Goal: Complete application form

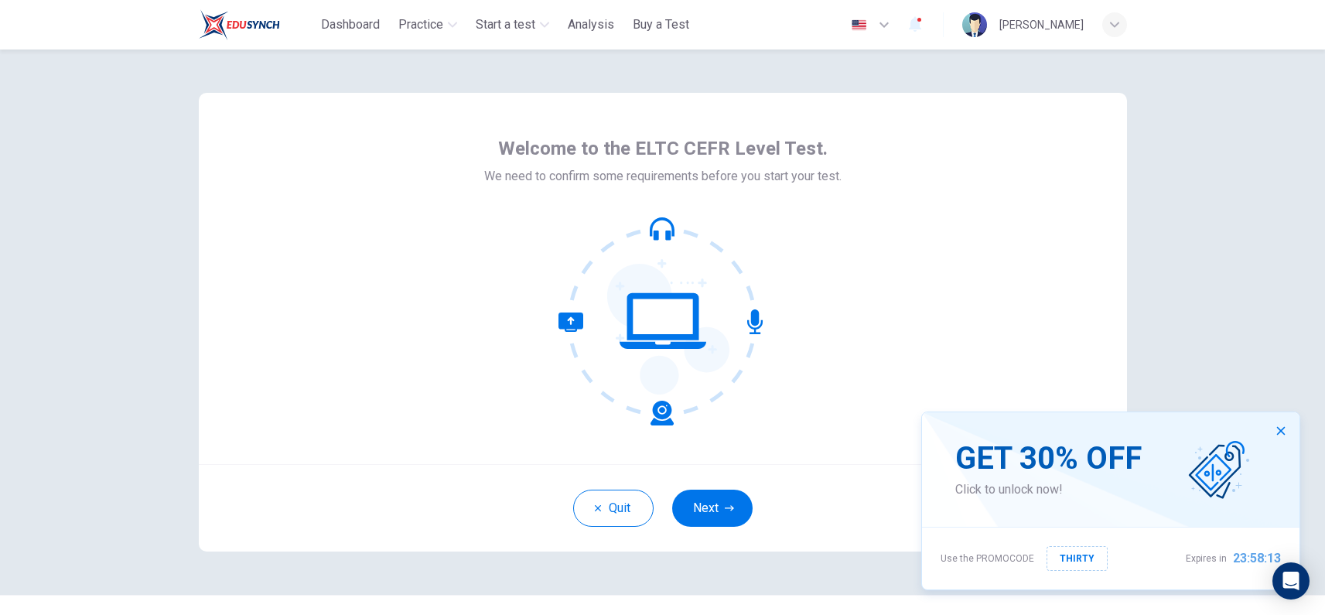
click at [736, 500] on button "Next" at bounding box center [712, 508] width 80 height 37
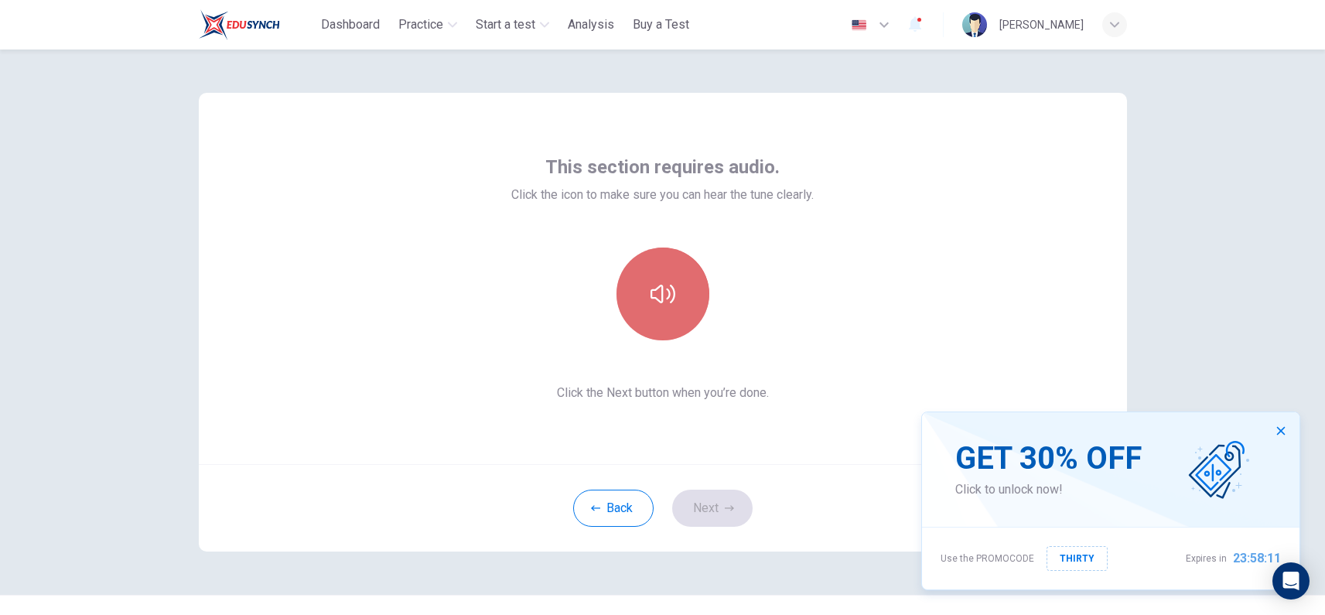
click at [670, 320] on button "button" at bounding box center [662, 294] width 93 height 93
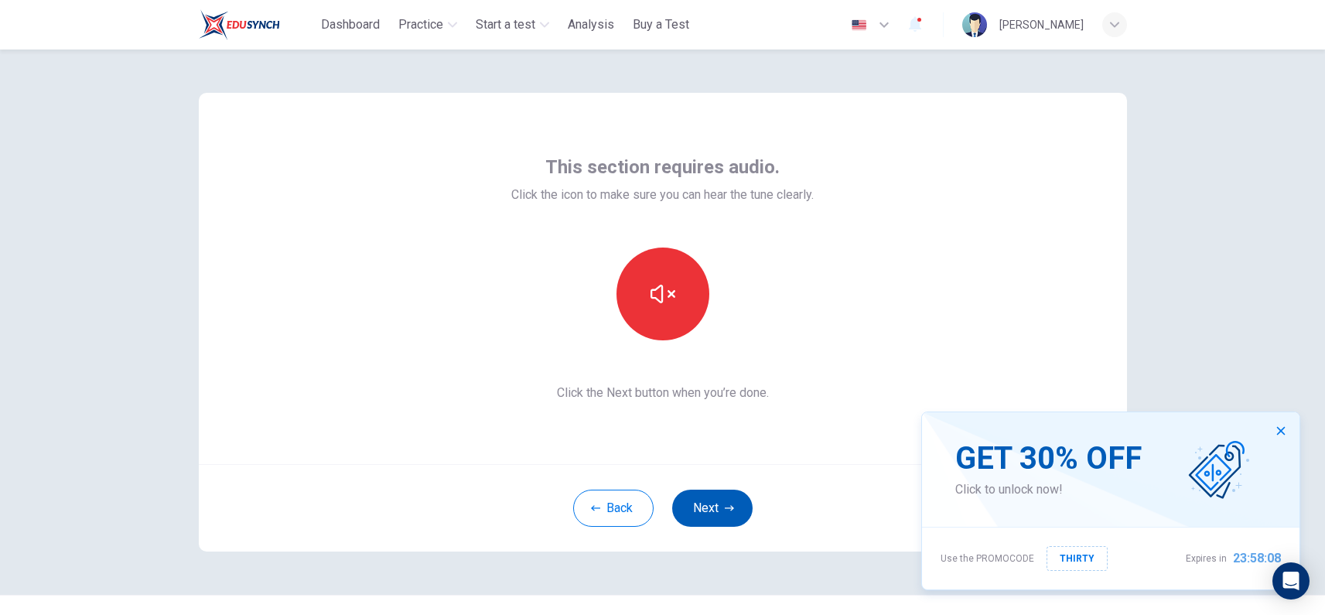
click at [717, 510] on button "Next" at bounding box center [712, 508] width 80 height 37
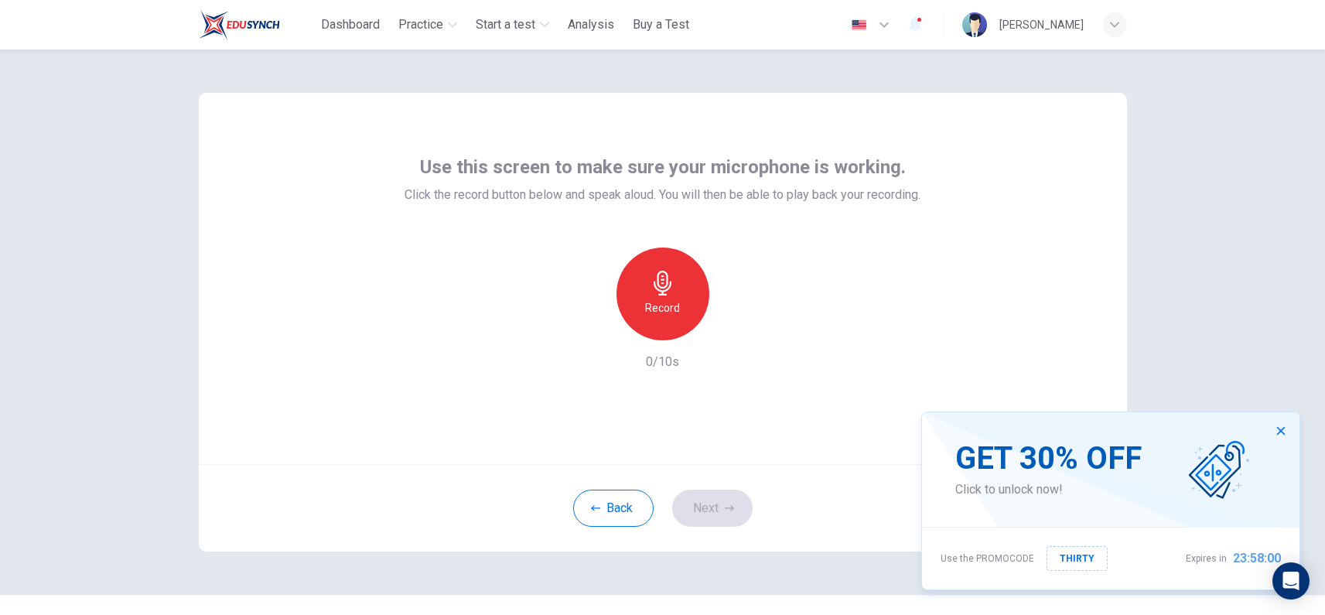
click at [647, 311] on h6 "Record" at bounding box center [662, 308] width 35 height 19
click at [678, 294] on div "Stop" at bounding box center [662, 294] width 93 height 93
click at [726, 326] on icon "button" at bounding box center [733, 327] width 15 height 15
click at [727, 508] on icon "button" at bounding box center [729, 507] width 9 height 5
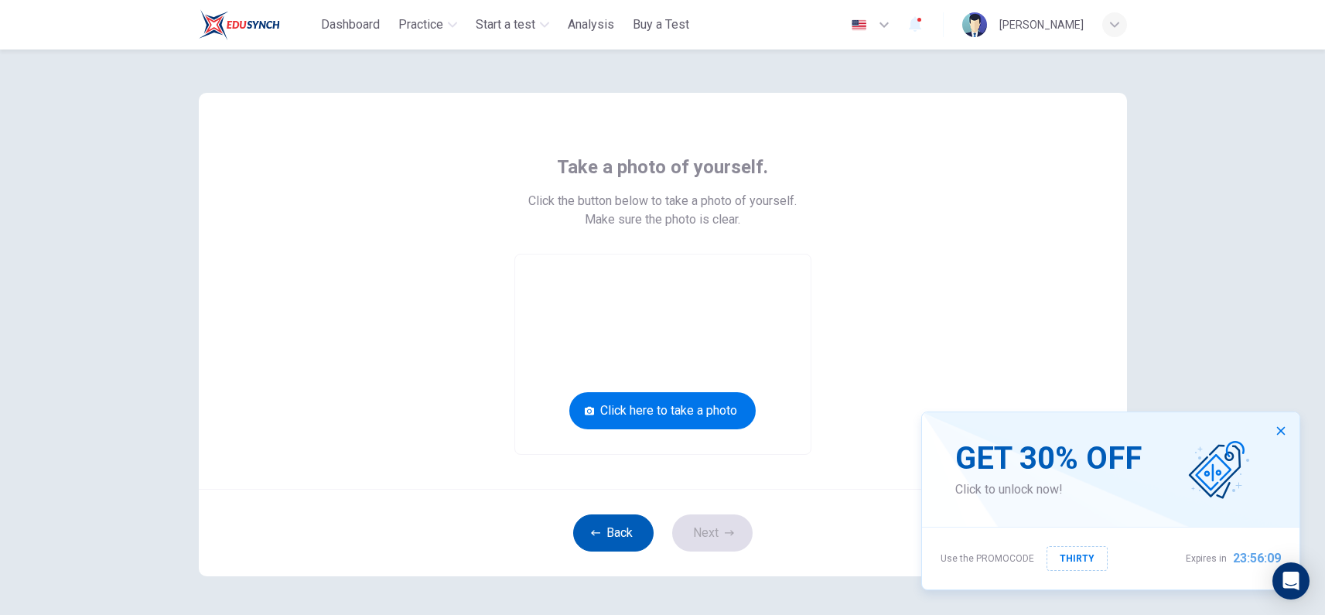
click at [605, 530] on button "Back" at bounding box center [613, 532] width 80 height 37
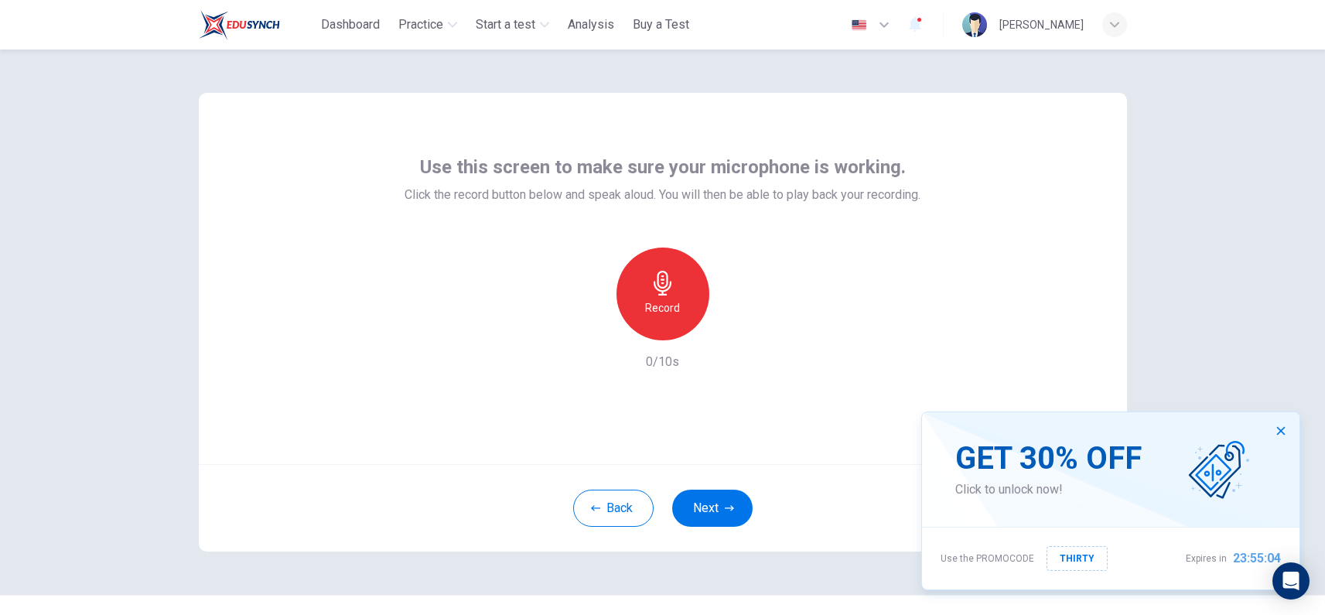
click at [565, 271] on div "Record 0/10s" at bounding box center [663, 310] width 516 height 124
click at [628, 300] on div "Record" at bounding box center [662, 294] width 93 height 93
click at [673, 316] on div "Stop" at bounding box center [662, 294] width 93 height 93
click at [722, 329] on div "button" at bounding box center [734, 328] width 25 height 25
click at [710, 499] on button "Next" at bounding box center [712, 508] width 80 height 37
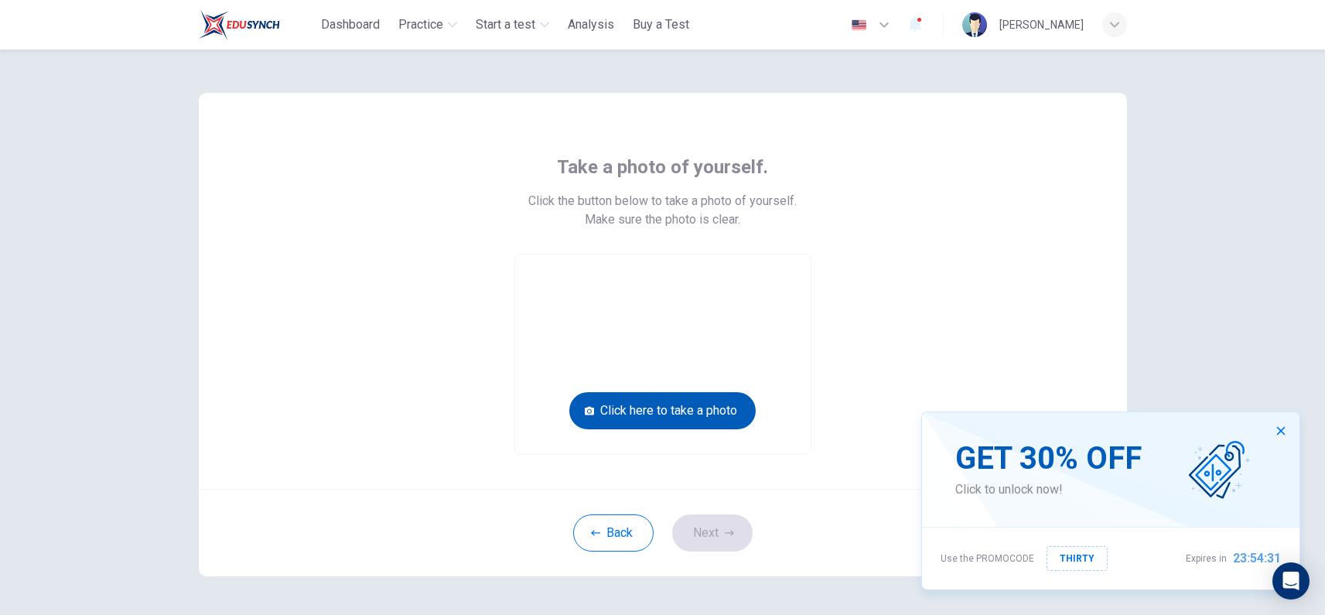
click at [711, 408] on button "Click here to take a photo" at bounding box center [662, 410] width 186 height 37
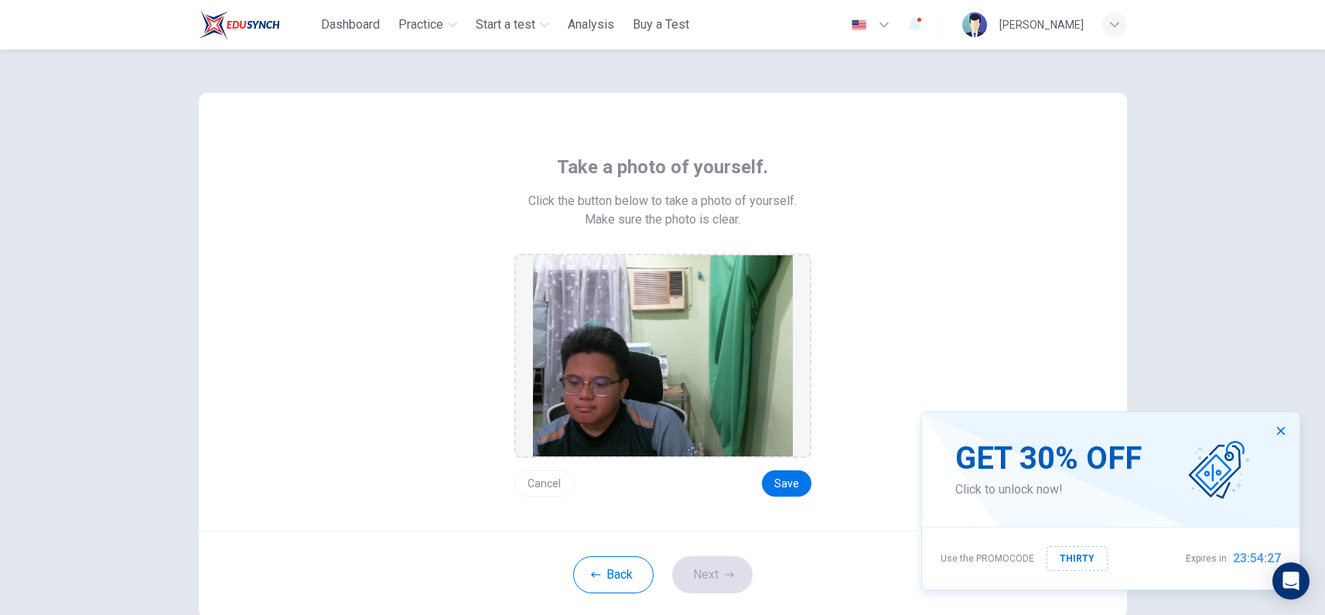
click at [542, 485] on button "Cancel" at bounding box center [544, 483] width 60 height 26
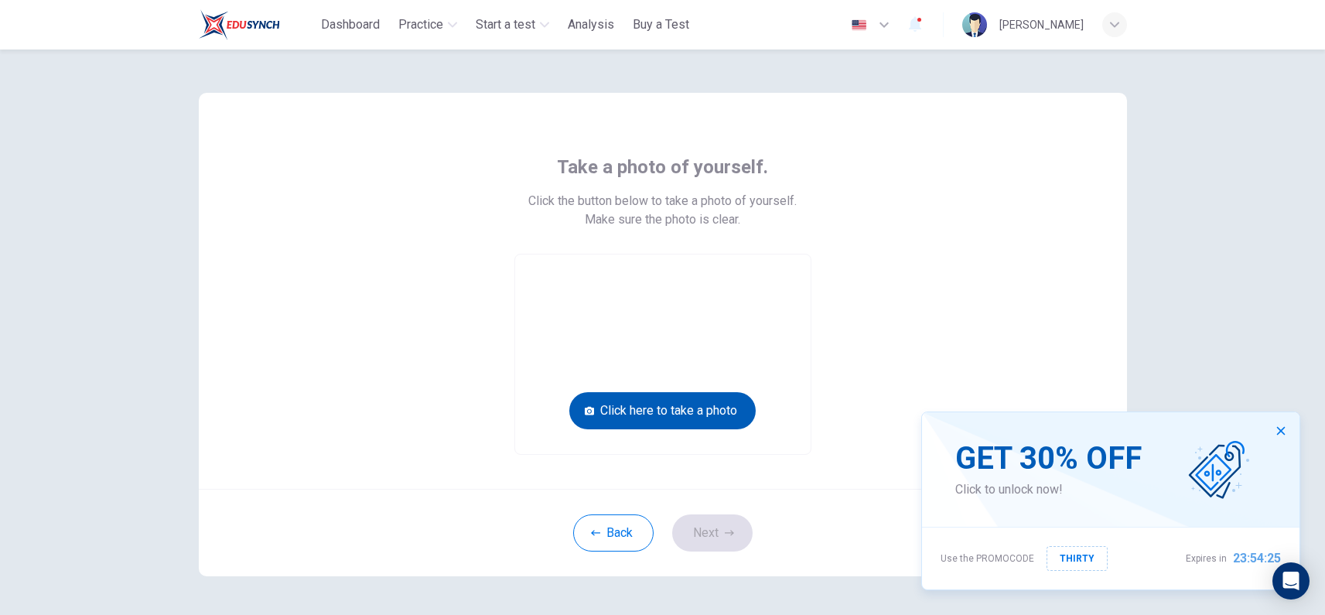
click at [676, 405] on button "Click here to take a photo" at bounding box center [662, 410] width 186 height 37
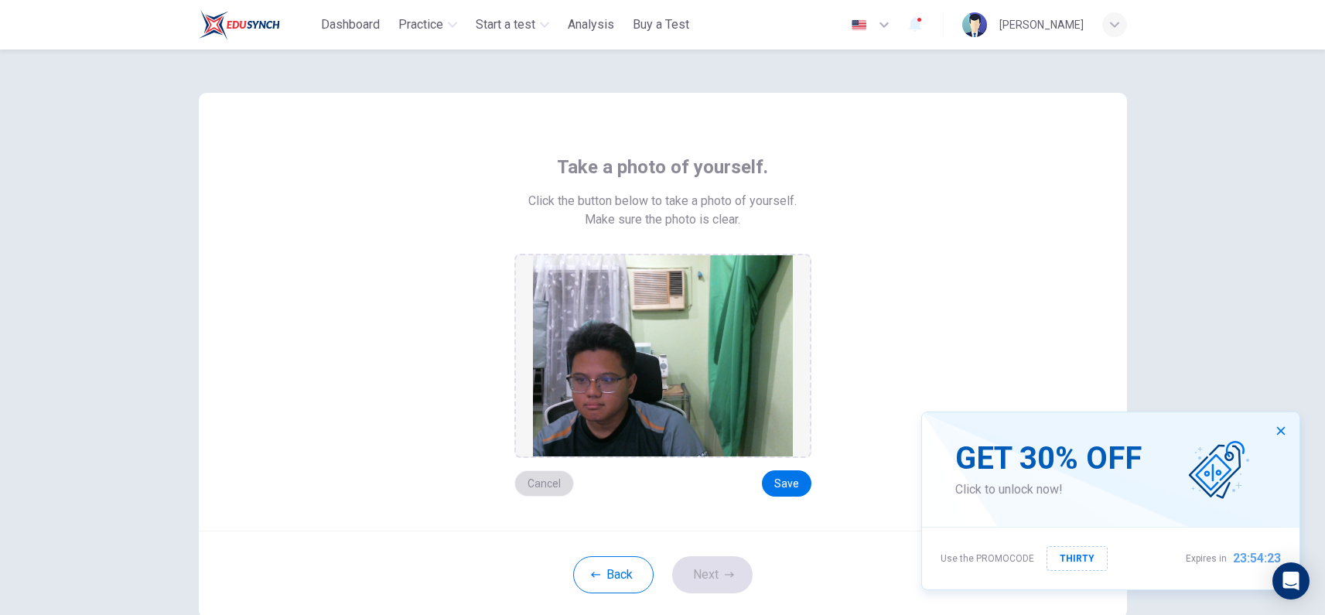
click at [548, 488] on button "Cancel" at bounding box center [544, 483] width 60 height 26
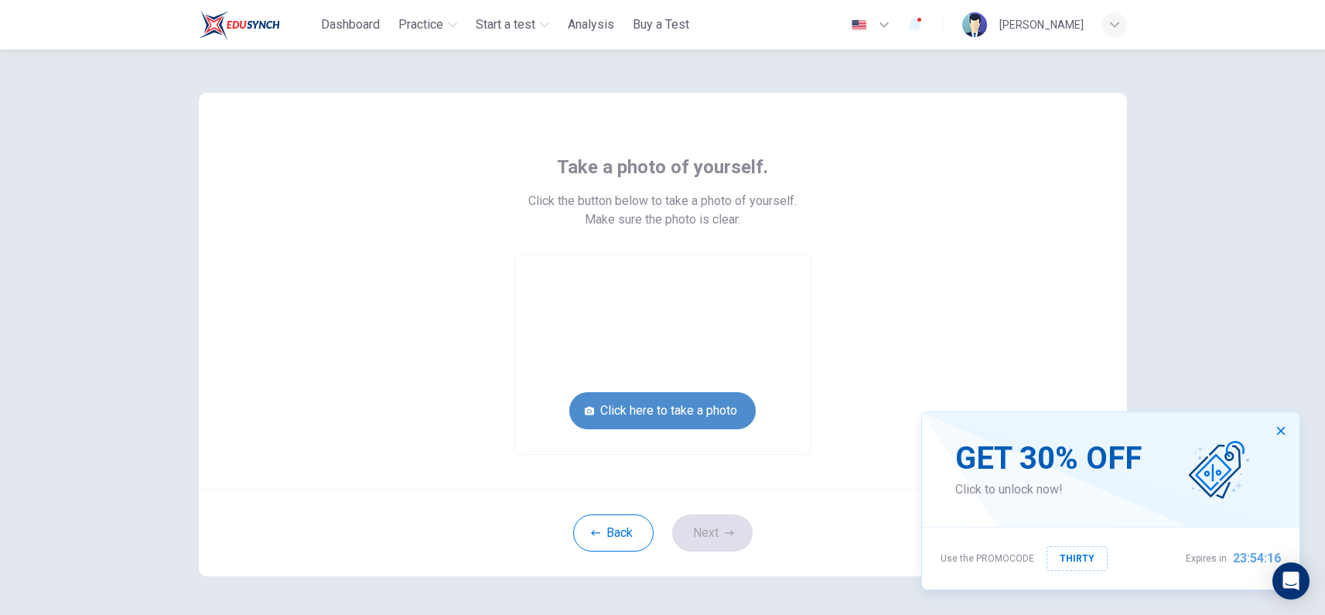
click at [659, 409] on button "Click here to take a photo" at bounding box center [662, 410] width 186 height 37
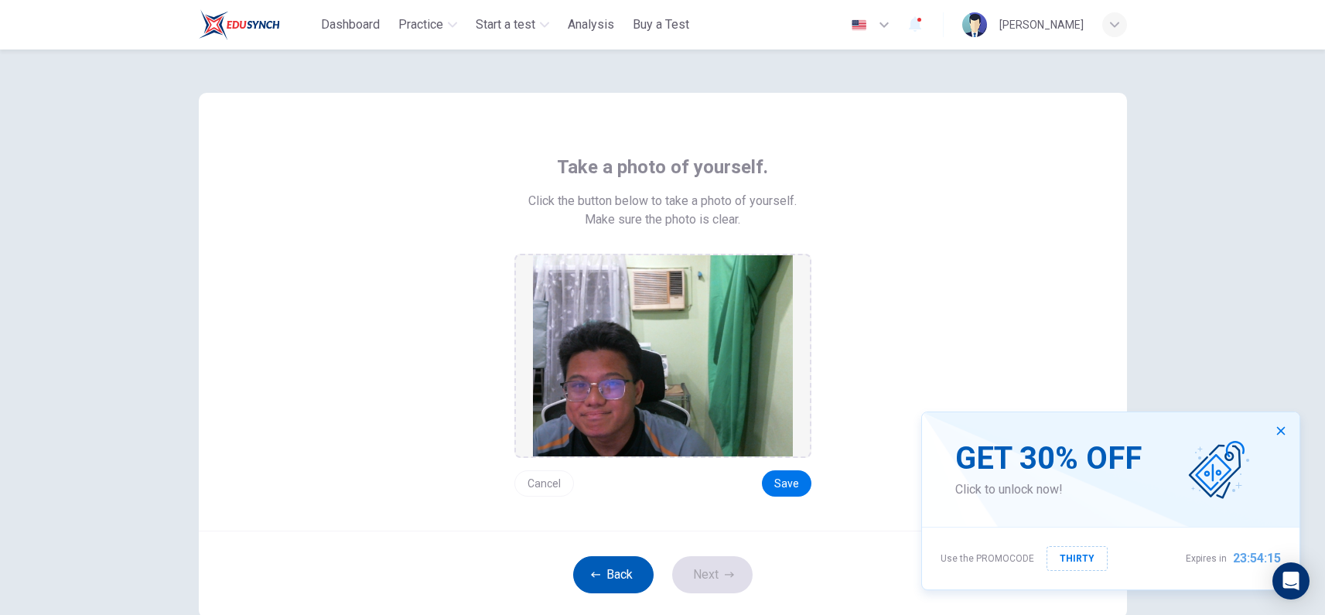
click at [593, 565] on button "Back" at bounding box center [613, 574] width 80 height 37
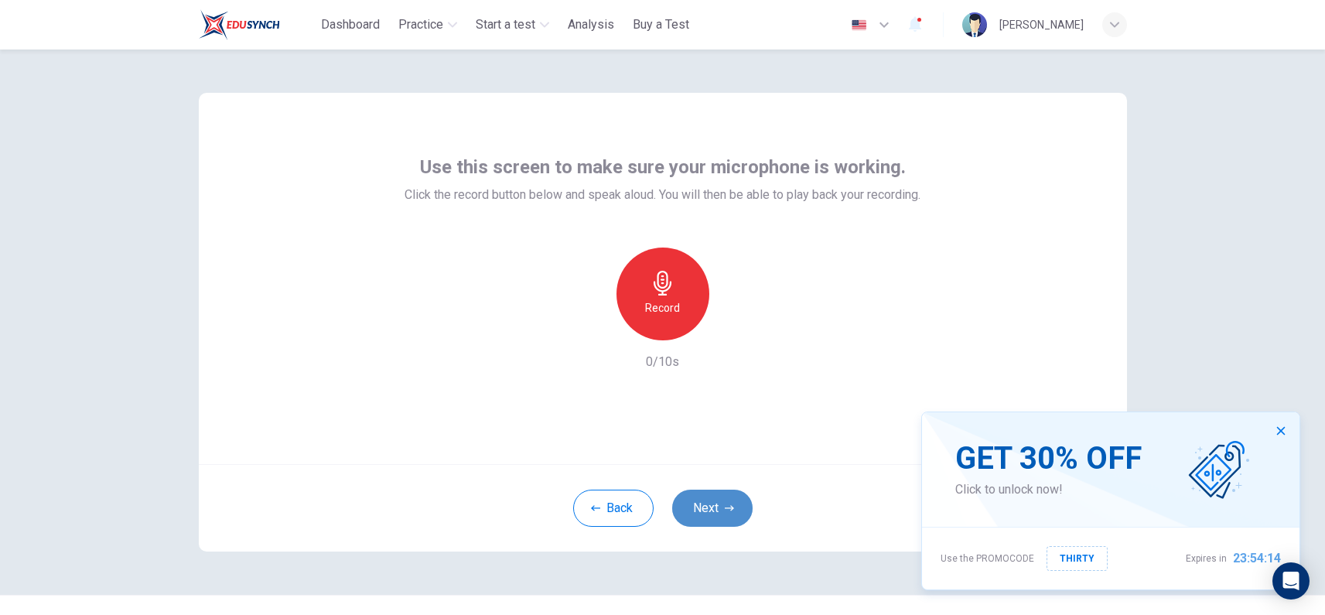
click at [681, 504] on button "Next" at bounding box center [712, 508] width 80 height 37
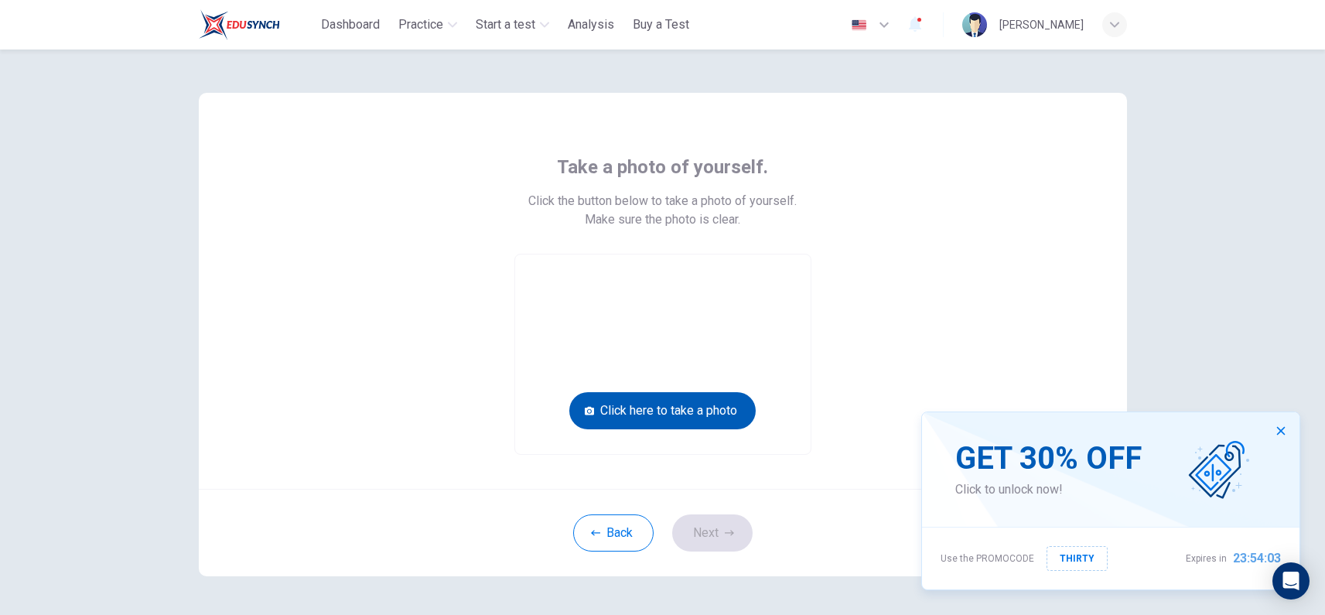
click at [703, 411] on button "Click here to take a photo" at bounding box center [662, 410] width 186 height 37
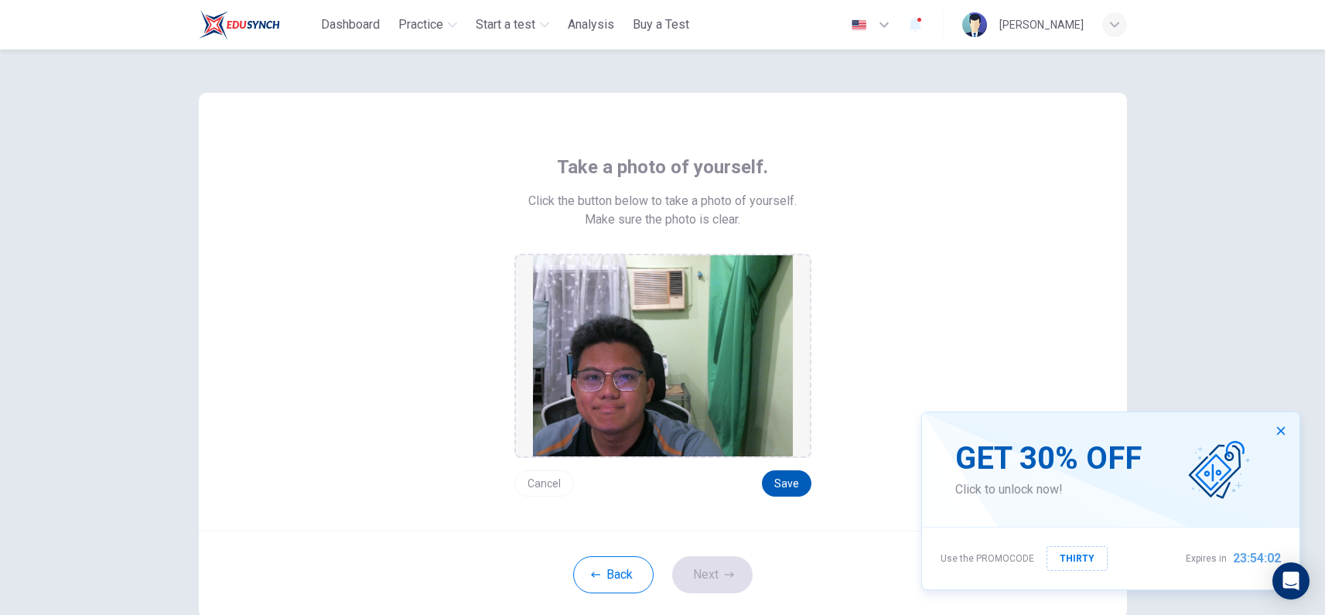
click at [787, 473] on button "Save" at bounding box center [787, 483] width 50 height 26
click at [787, 481] on button "Save" at bounding box center [787, 483] width 50 height 26
click at [715, 573] on button "Next" at bounding box center [712, 574] width 80 height 37
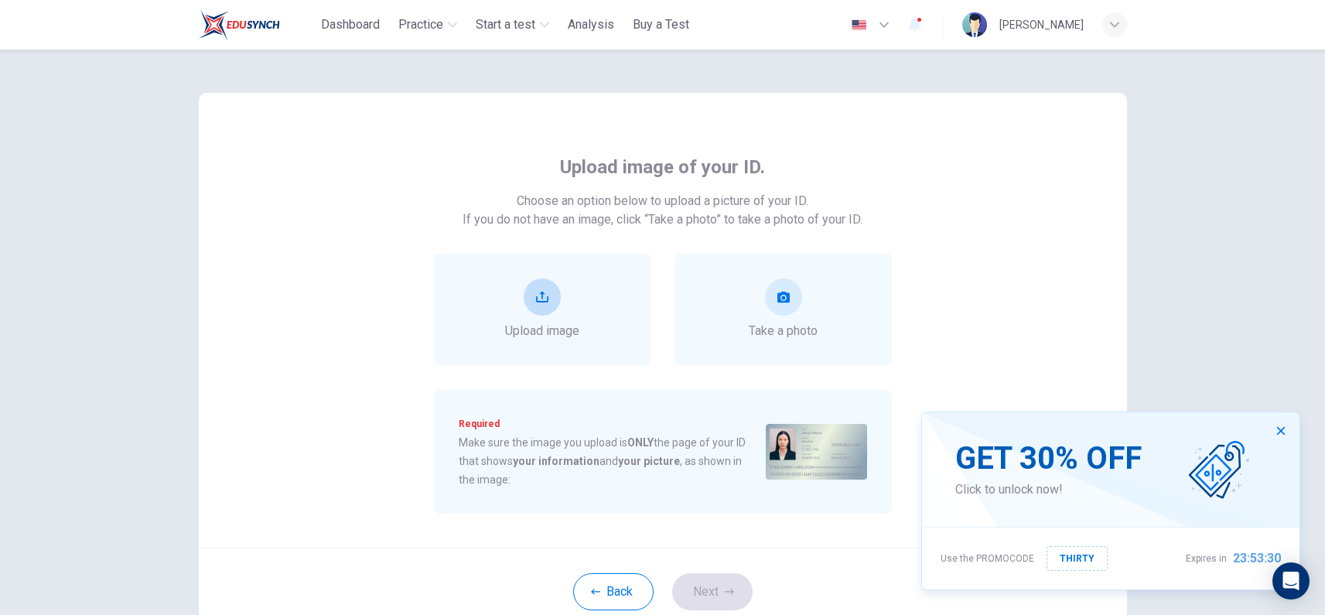
click at [527, 289] on button "upload" at bounding box center [542, 296] width 37 height 37
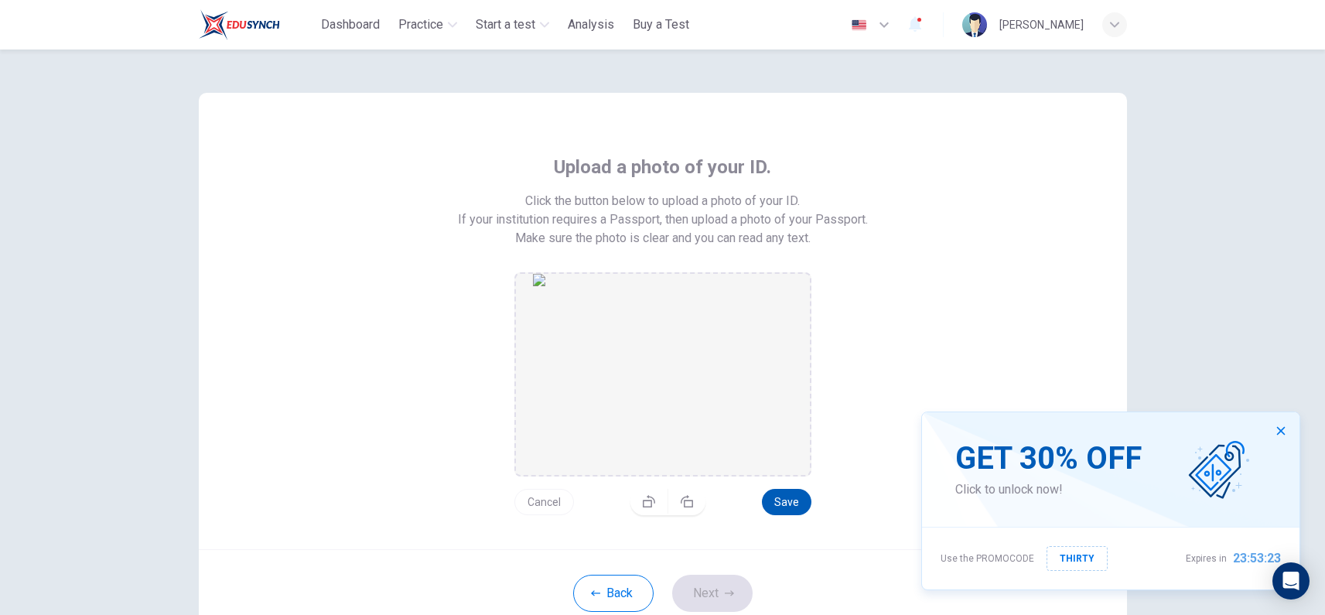
click at [789, 505] on button "Save" at bounding box center [787, 502] width 50 height 26
click at [733, 588] on button "Next" at bounding box center [712, 593] width 80 height 37
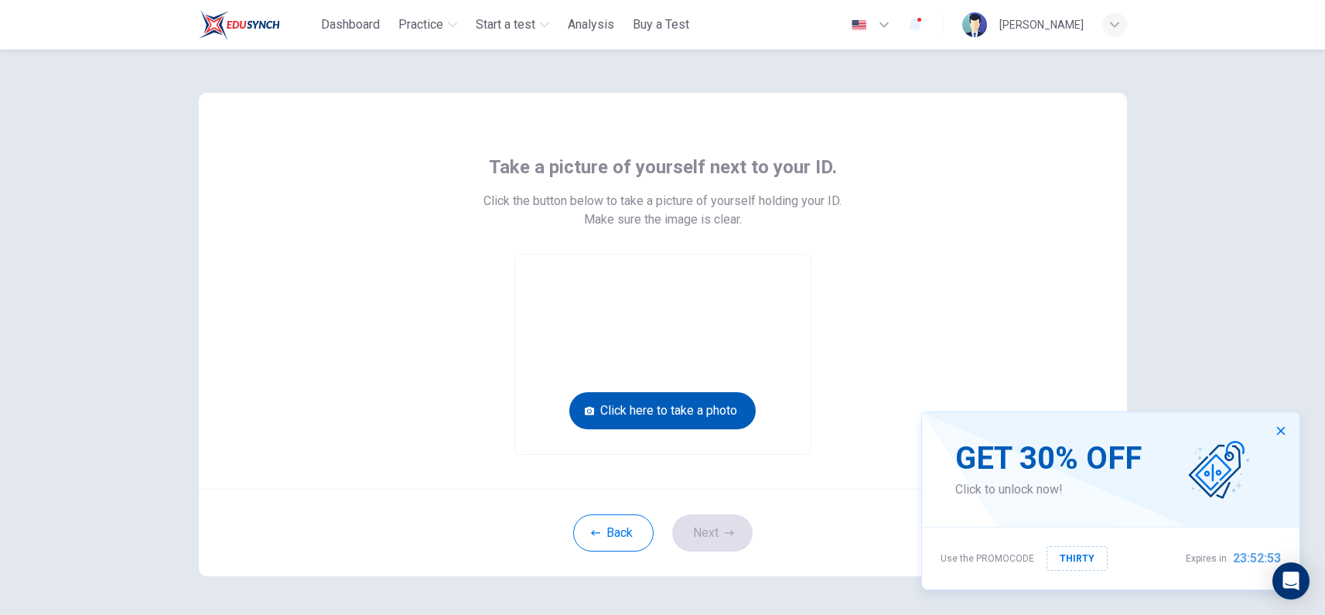
click at [675, 408] on button "Click here to take a photo" at bounding box center [662, 410] width 186 height 37
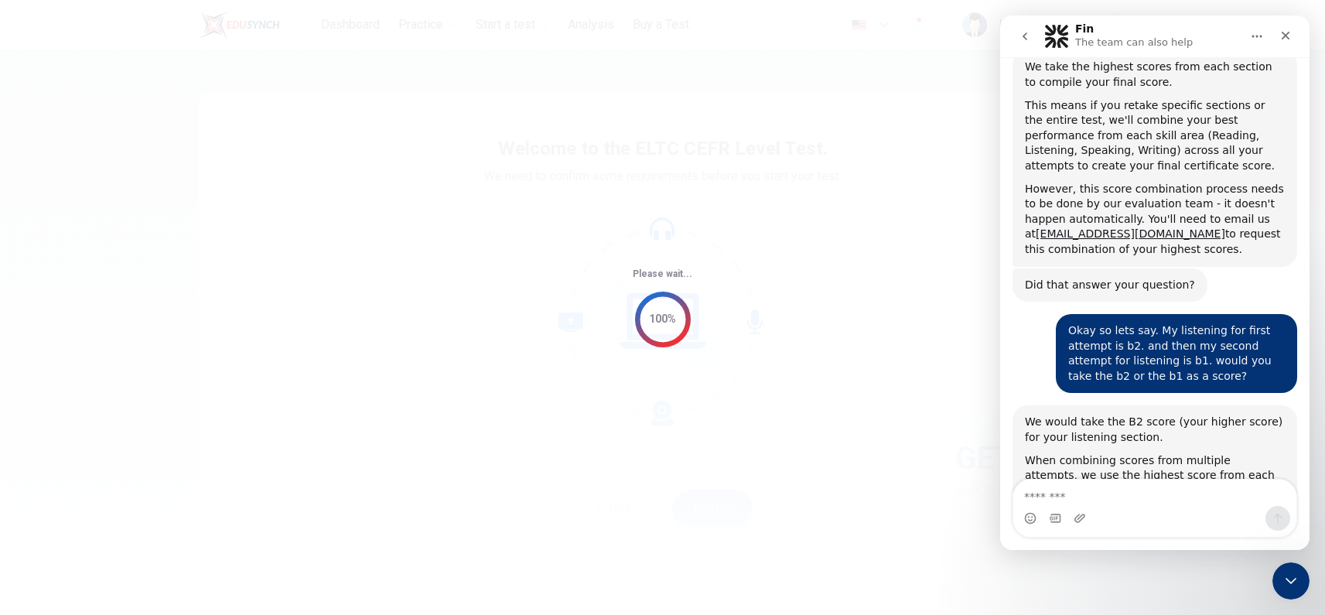
scroll to position [4088, 0]
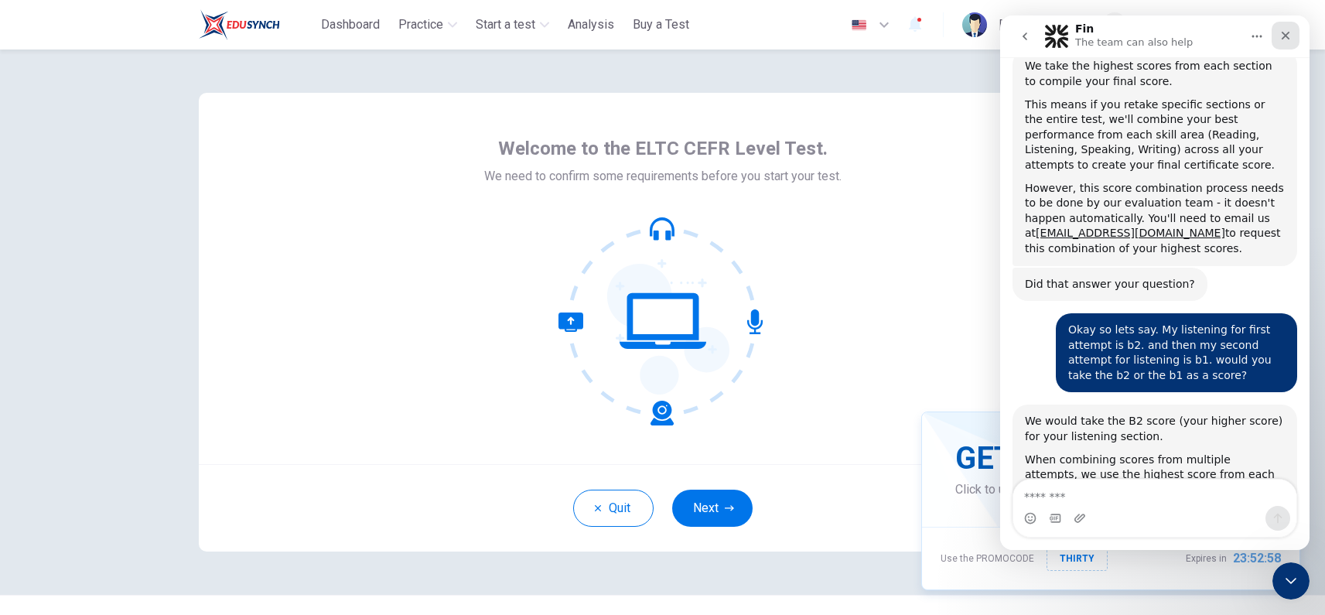
click at [1291, 39] on icon "Close" at bounding box center [1285, 35] width 12 height 12
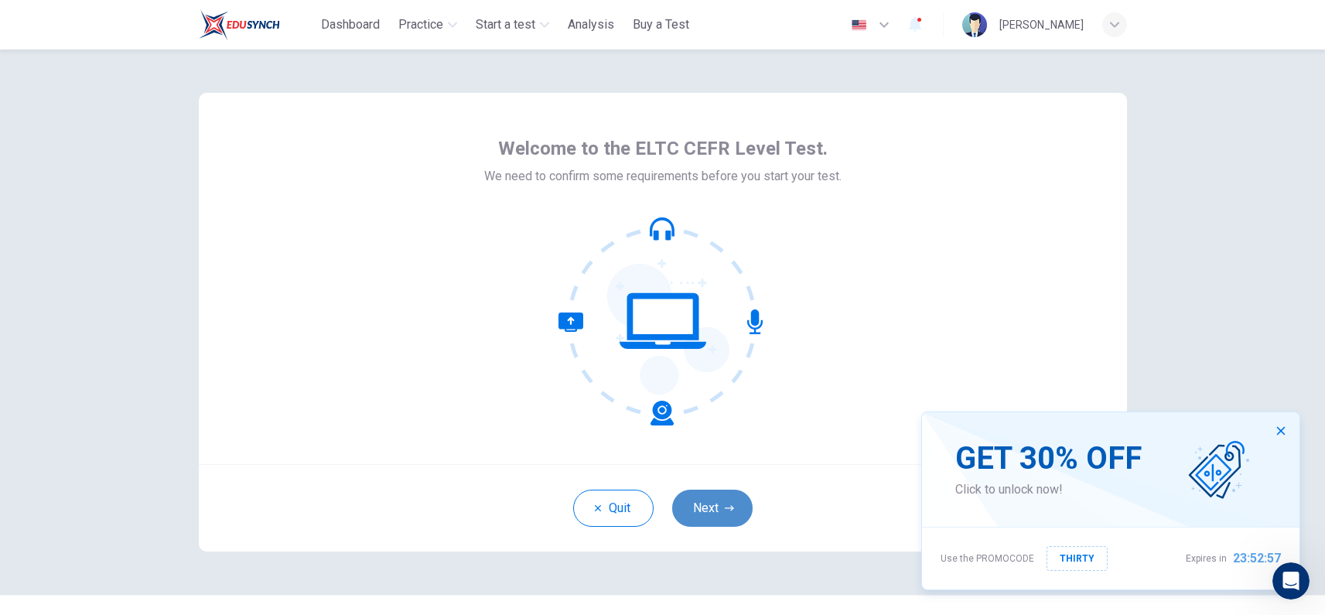
click at [730, 517] on button "Next" at bounding box center [712, 508] width 80 height 37
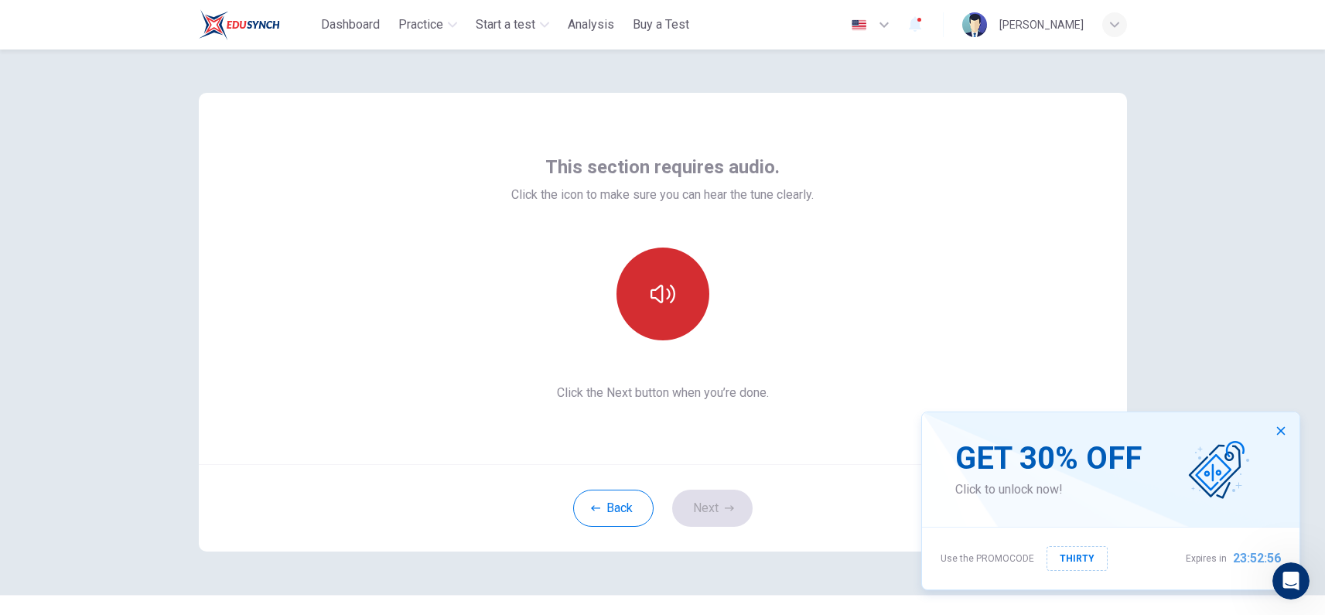
click at [653, 299] on icon "button" at bounding box center [662, 294] width 25 height 19
click at [712, 504] on button "Next" at bounding box center [712, 508] width 80 height 37
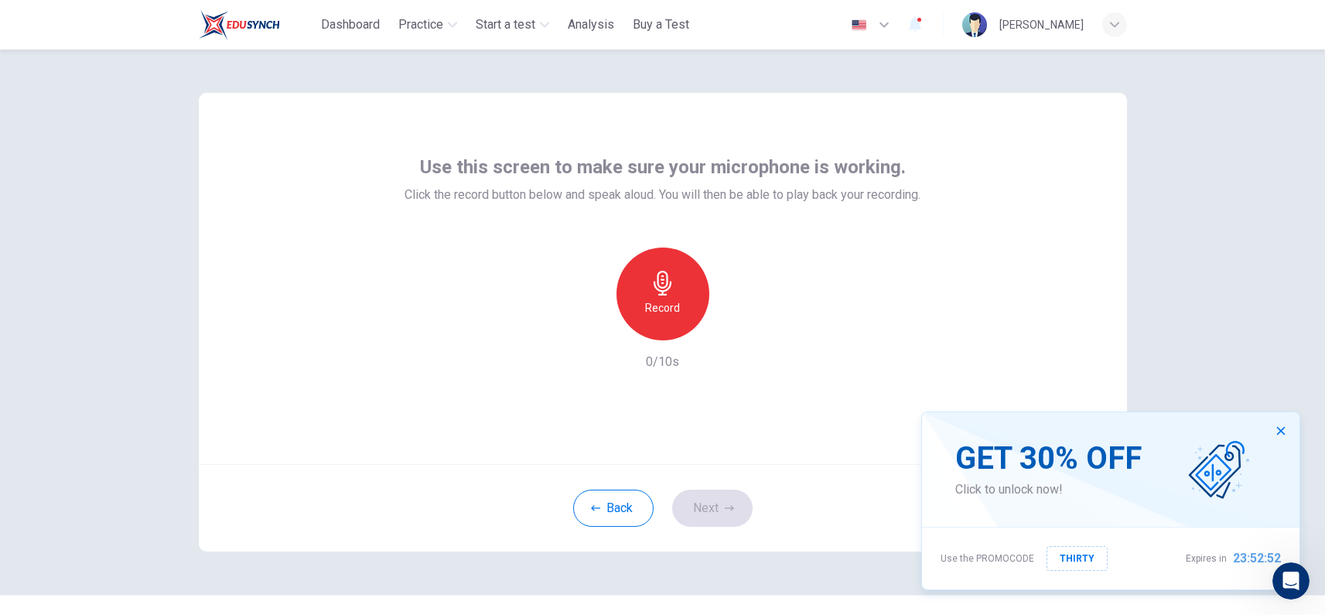
click at [634, 290] on div "Record" at bounding box center [662, 294] width 93 height 93
click at [664, 297] on div "Stop" at bounding box center [662, 294] width 93 height 93
click at [736, 327] on icon "button" at bounding box center [733, 327] width 15 height 15
click at [729, 516] on button "Next" at bounding box center [712, 508] width 80 height 37
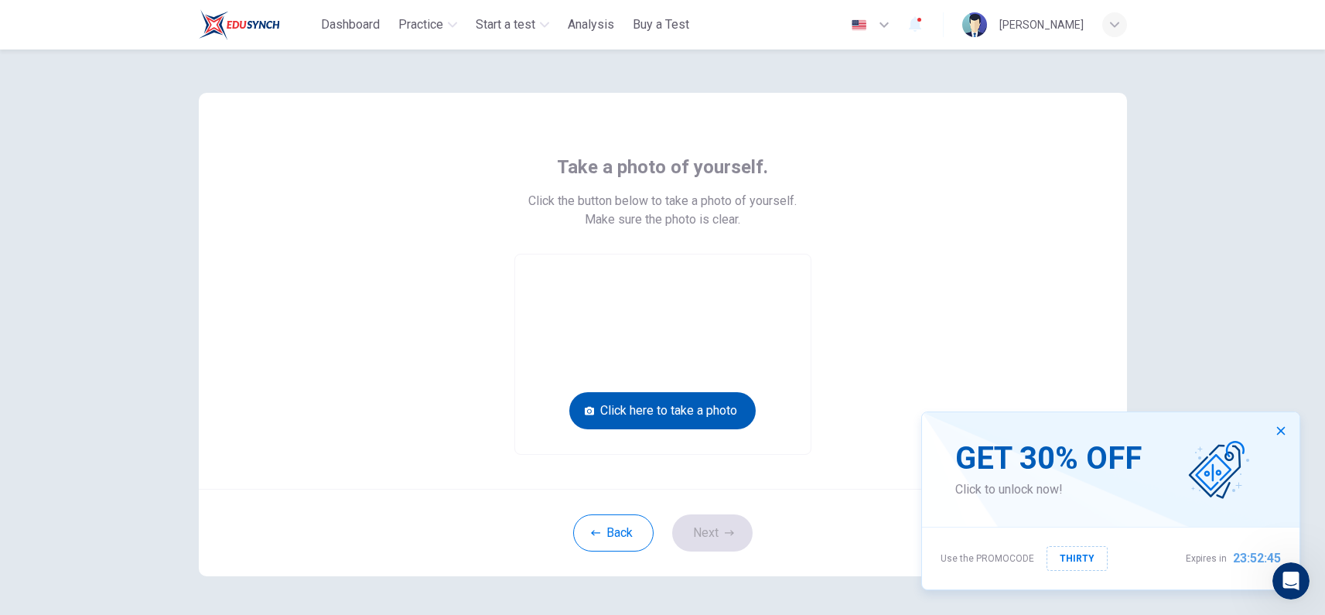
click at [709, 409] on button "Click here to take a photo" at bounding box center [662, 410] width 186 height 37
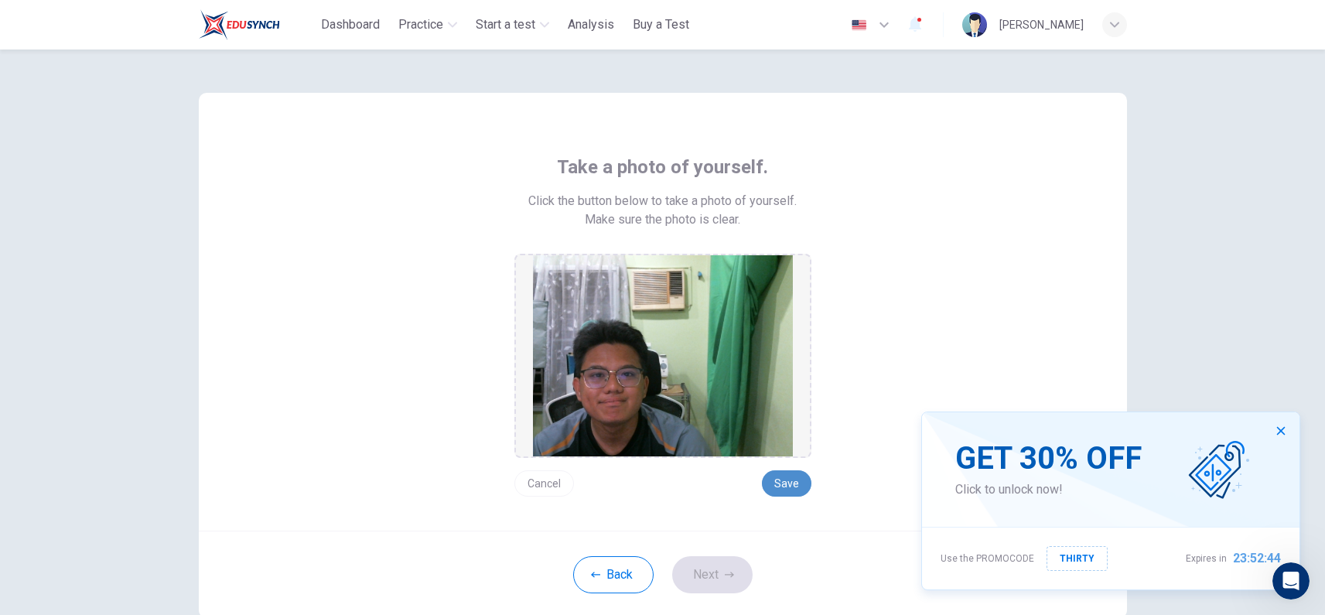
click at [789, 483] on button "Save" at bounding box center [787, 483] width 50 height 26
click at [722, 585] on button "Next" at bounding box center [712, 574] width 80 height 37
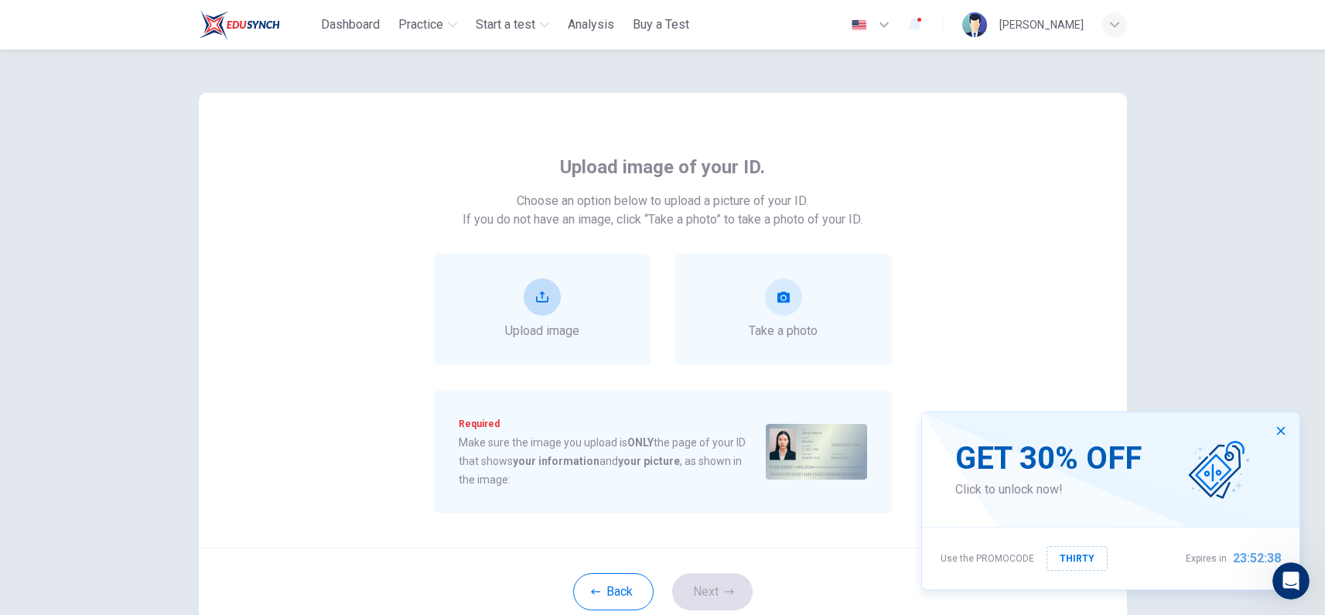
click at [582, 295] on div "Upload image" at bounding box center [542, 309] width 217 height 111
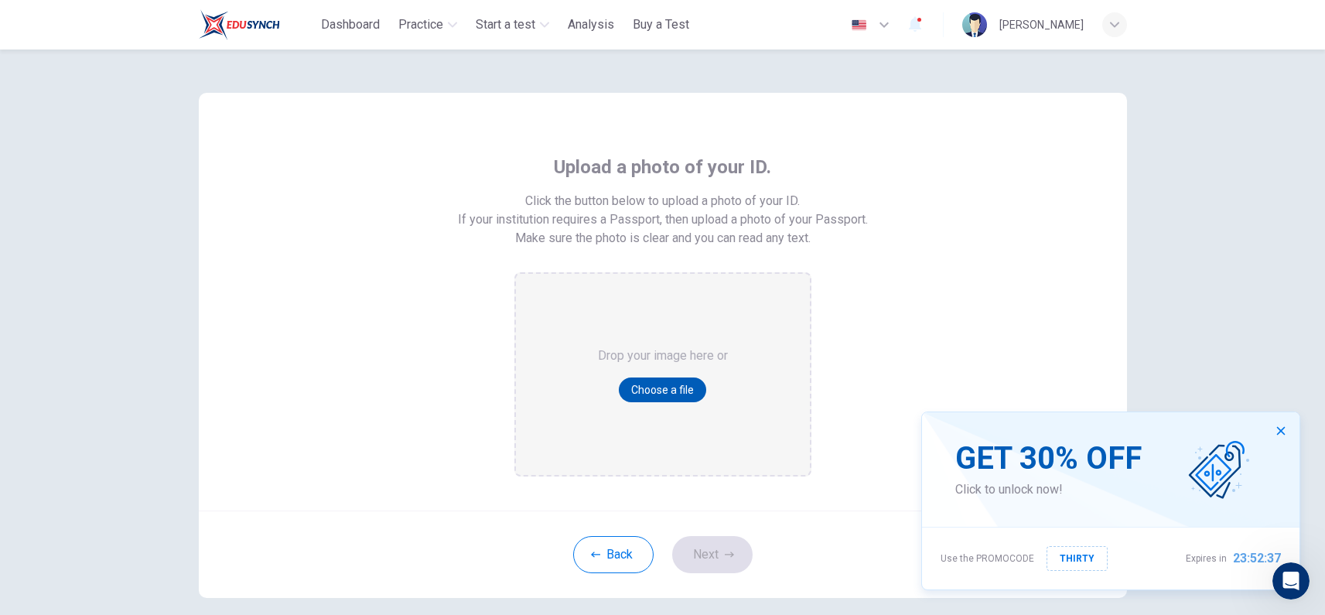
click at [654, 388] on button "Choose a file" at bounding box center [662, 389] width 87 height 25
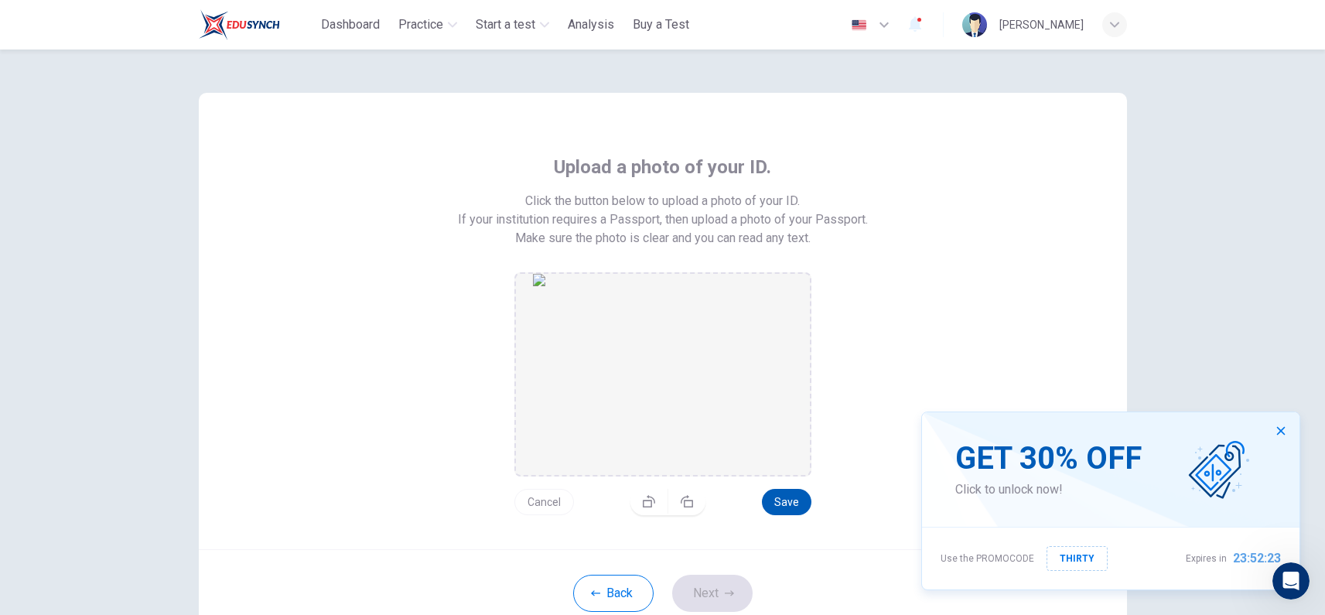
click at [787, 504] on button "Save" at bounding box center [787, 502] width 50 height 26
click at [715, 598] on button "Next" at bounding box center [712, 593] width 80 height 37
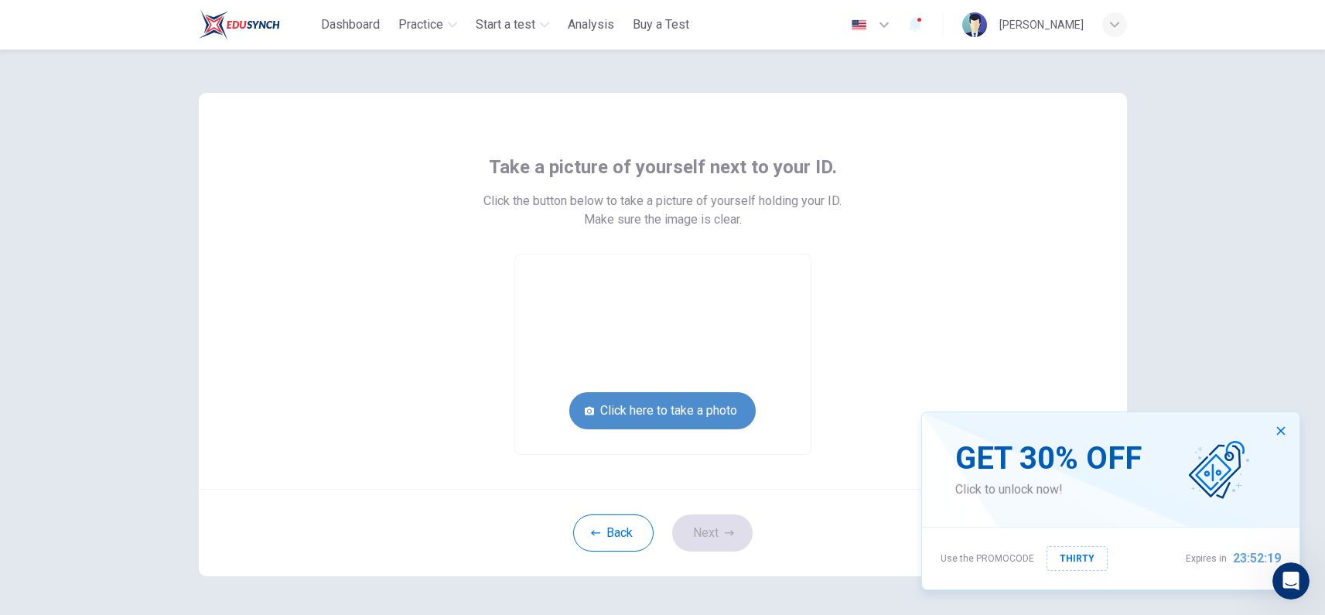
click at [695, 407] on button "Click here to take a photo" at bounding box center [662, 410] width 186 height 37
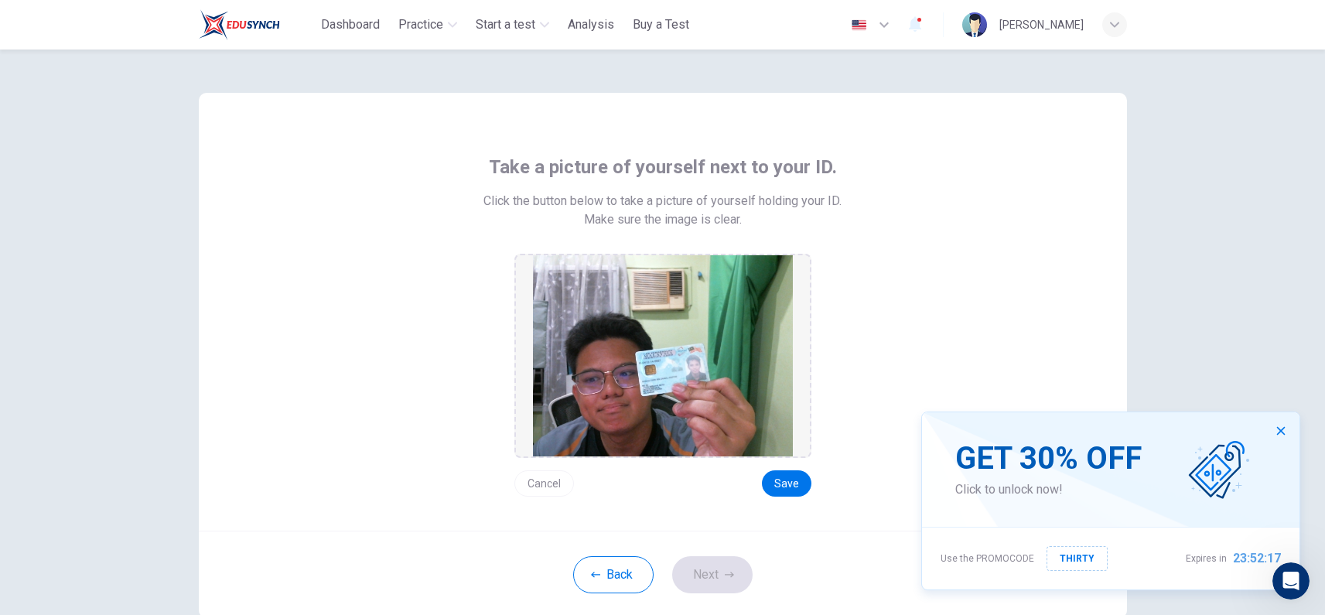
click at [531, 483] on button "Cancel" at bounding box center [544, 483] width 60 height 26
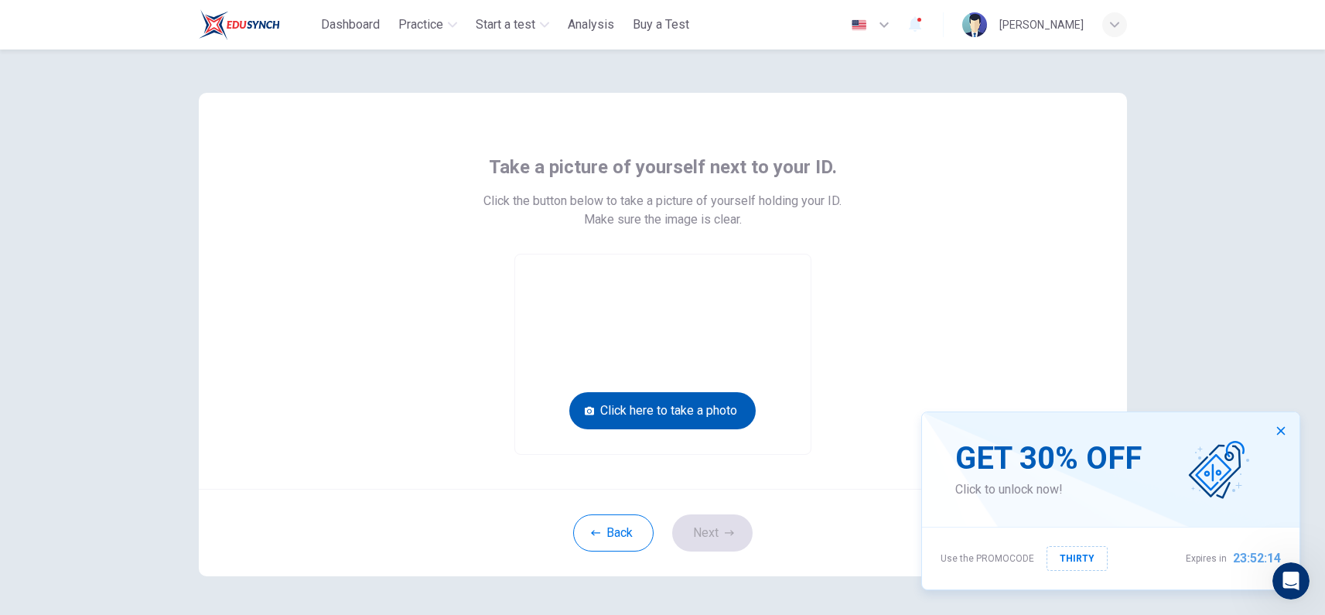
click at [716, 415] on button "Click here to take a photo" at bounding box center [662, 410] width 186 height 37
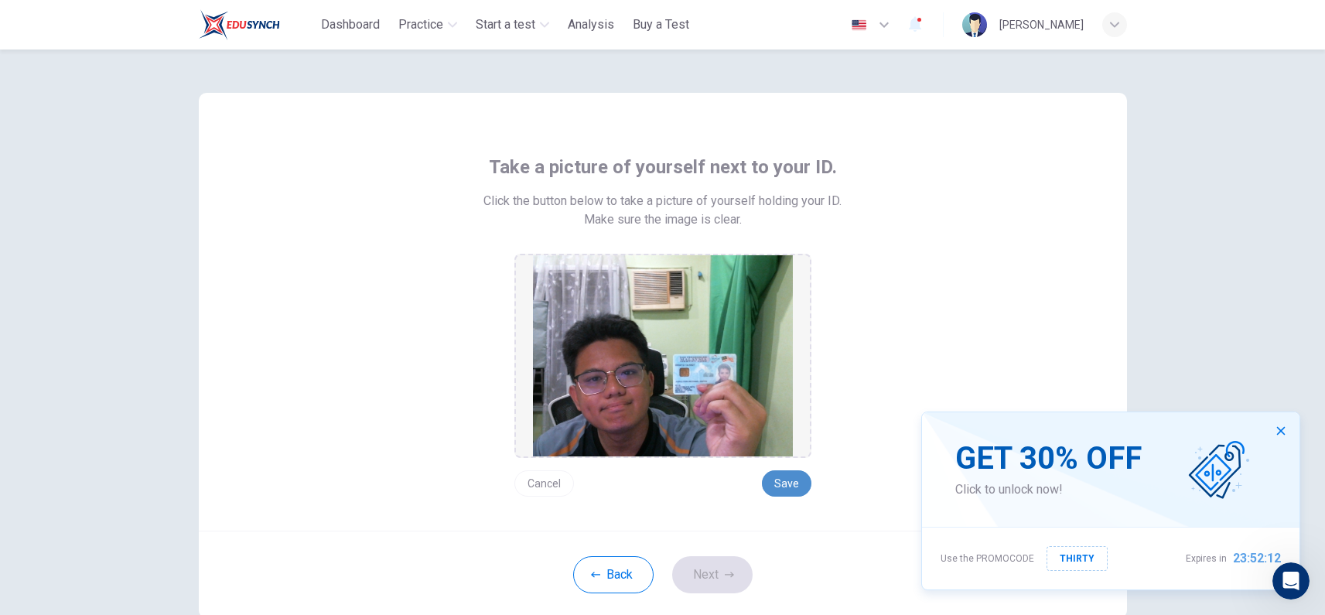
click at [777, 486] on button "Save" at bounding box center [787, 483] width 50 height 26
click at [716, 559] on button "Next" at bounding box center [712, 574] width 80 height 37
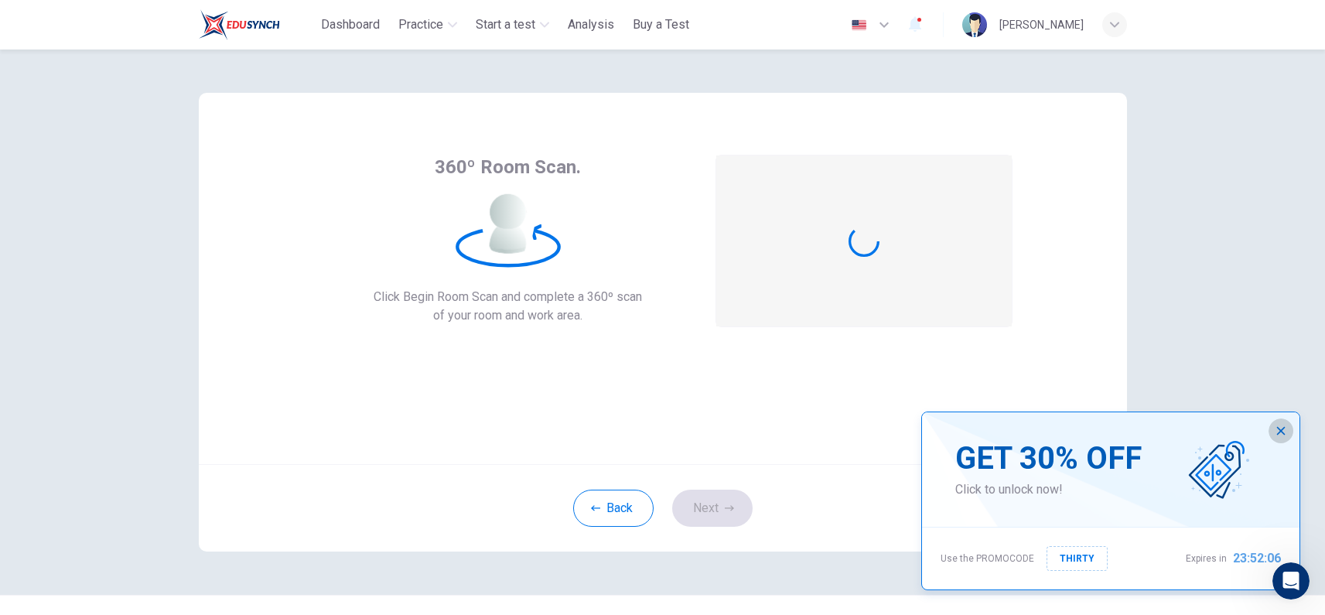
click at [1281, 433] on icon "button" at bounding box center [1281, 431] width 12 height 12
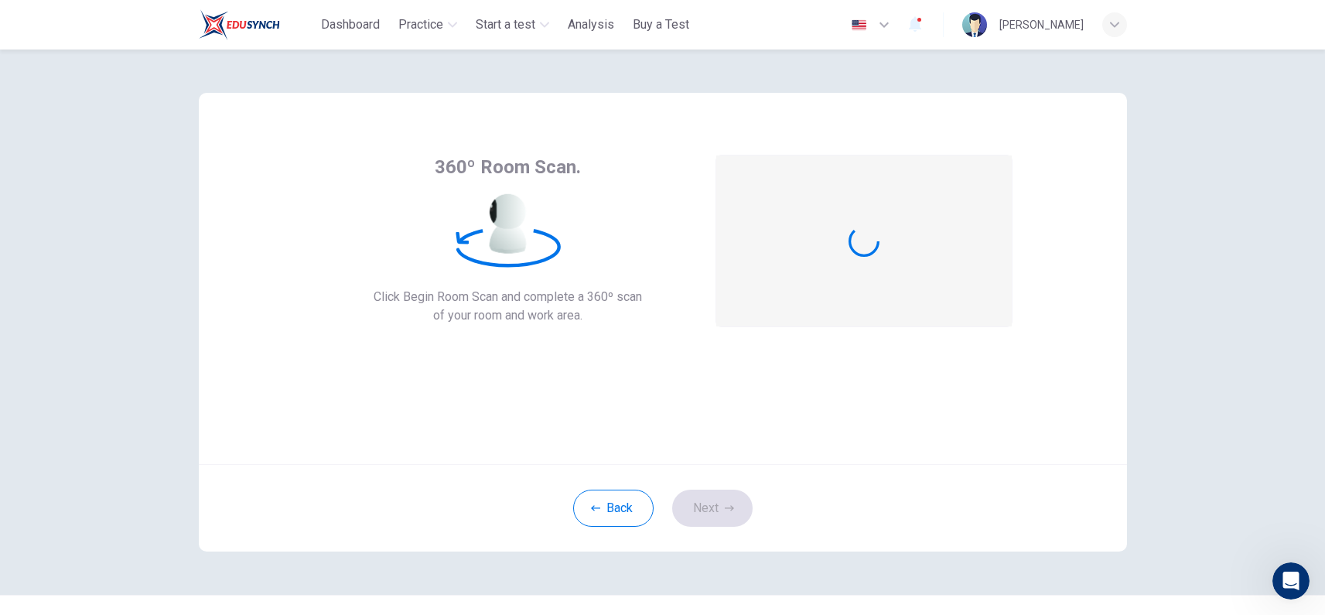
click at [828, 254] on div at bounding box center [863, 240] width 295 height 171
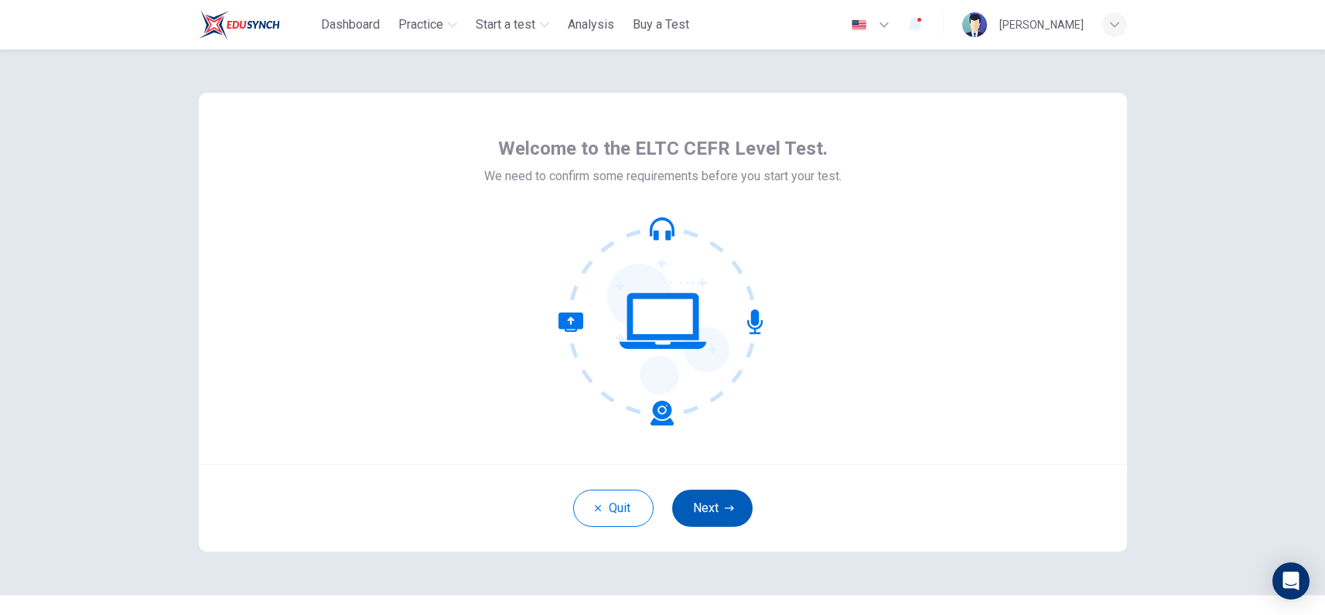
click at [675, 501] on button "Next" at bounding box center [712, 508] width 80 height 37
